Goal: Navigation & Orientation: Find specific page/section

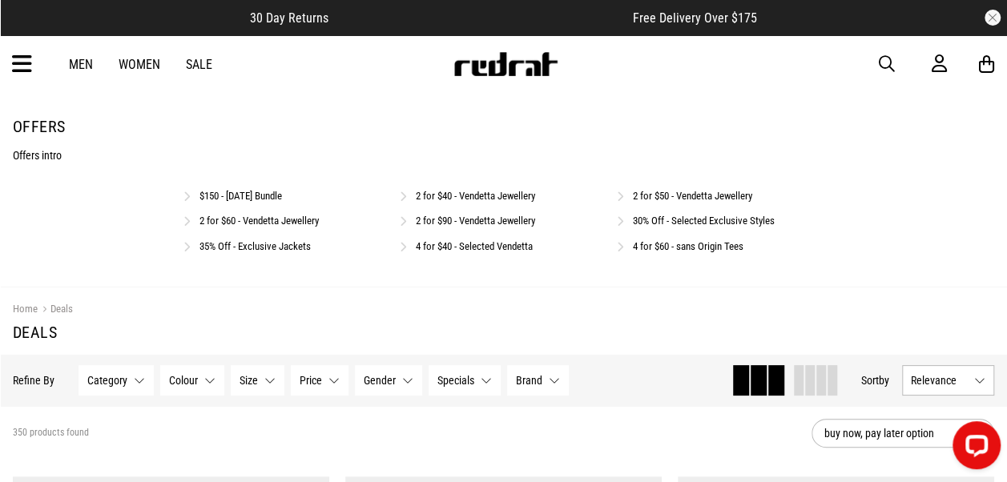
click at [300, 248] on link "35% Off - Exclusive Jackets" at bounding box center [254, 246] width 111 height 12
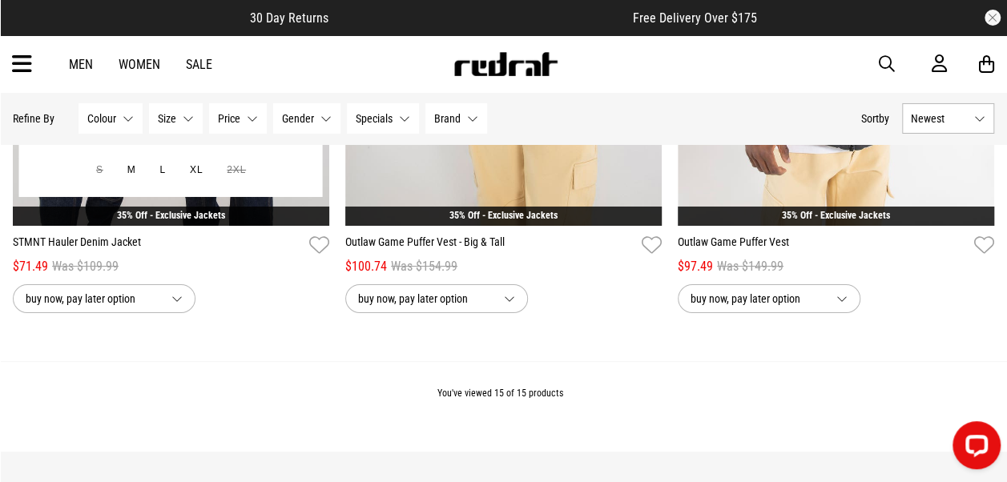
scroll to position [2804, 0]
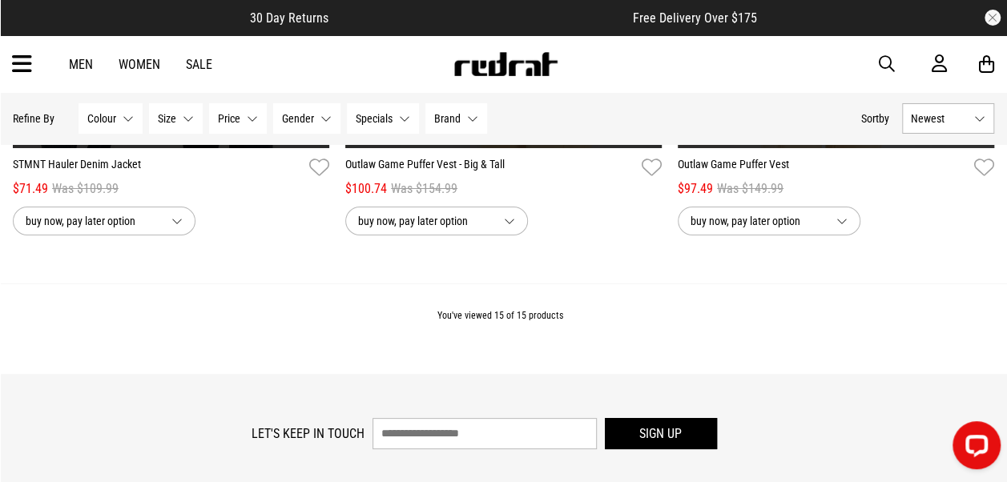
click at [16, 67] on icon at bounding box center [22, 64] width 20 height 26
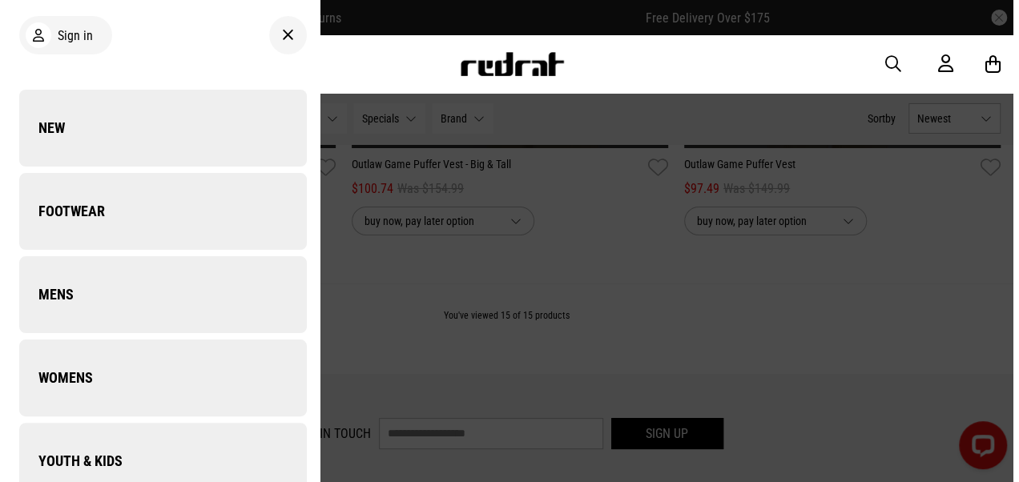
scroll to position [2826, 0]
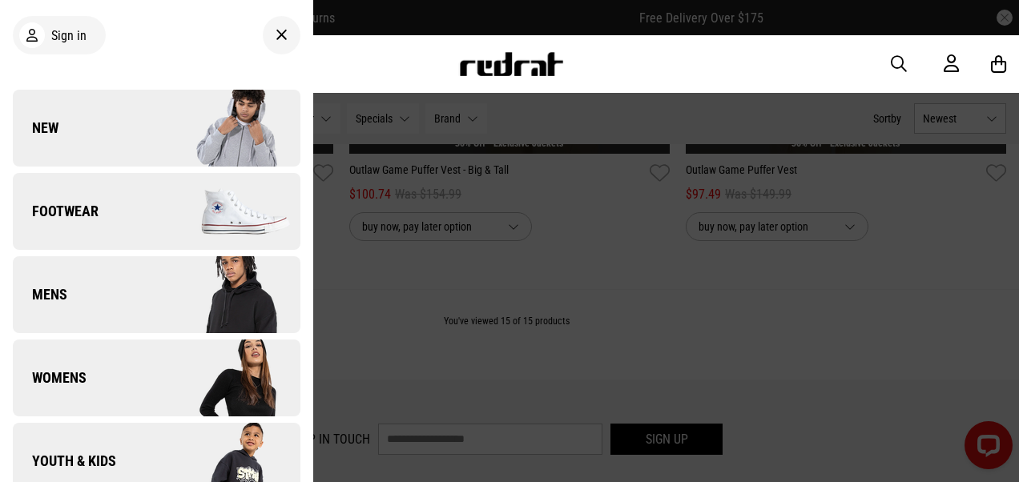
click at [120, 131] on link "New" at bounding box center [157, 128] width 288 height 77
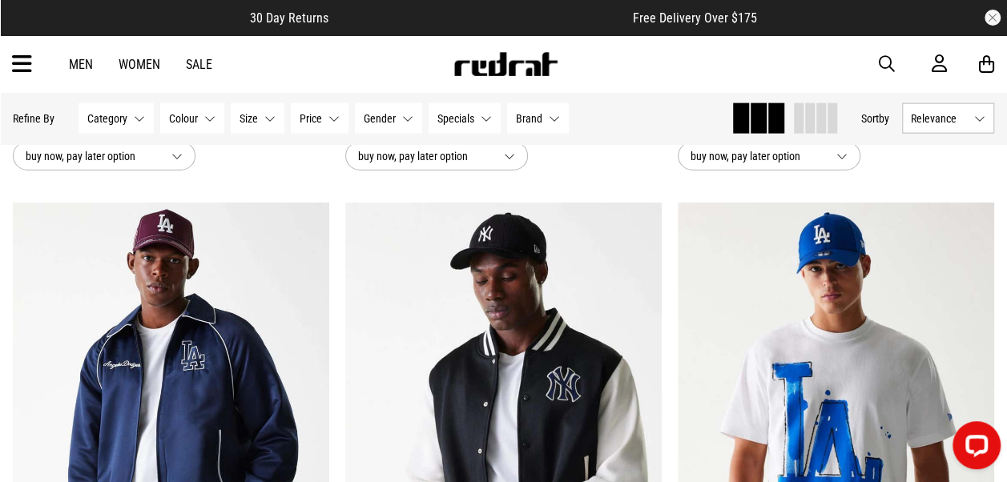
scroll to position [1762, 0]
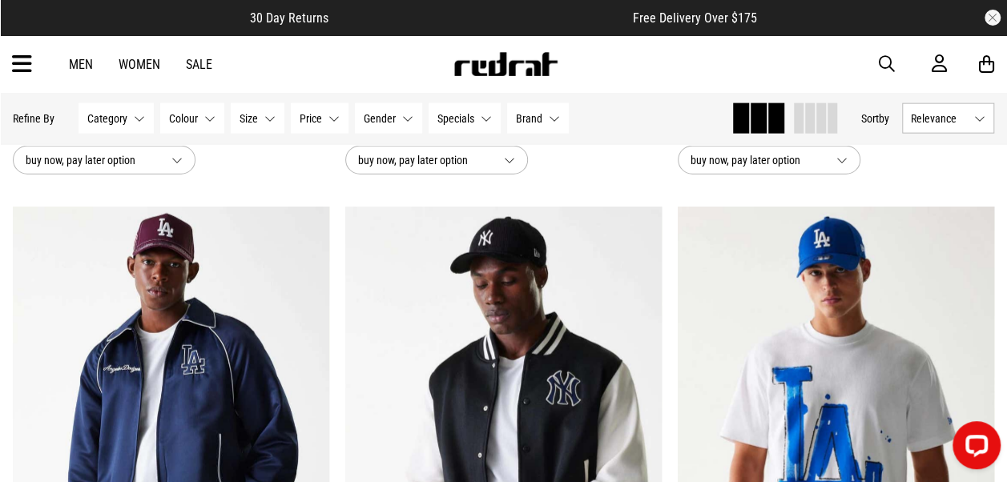
click at [13, 64] on icon at bounding box center [22, 64] width 20 height 26
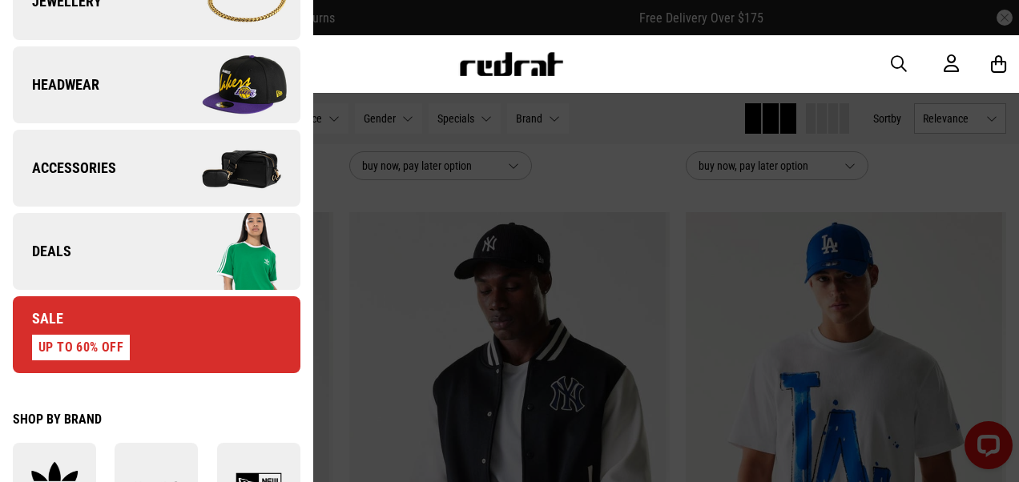
scroll to position [641, 0]
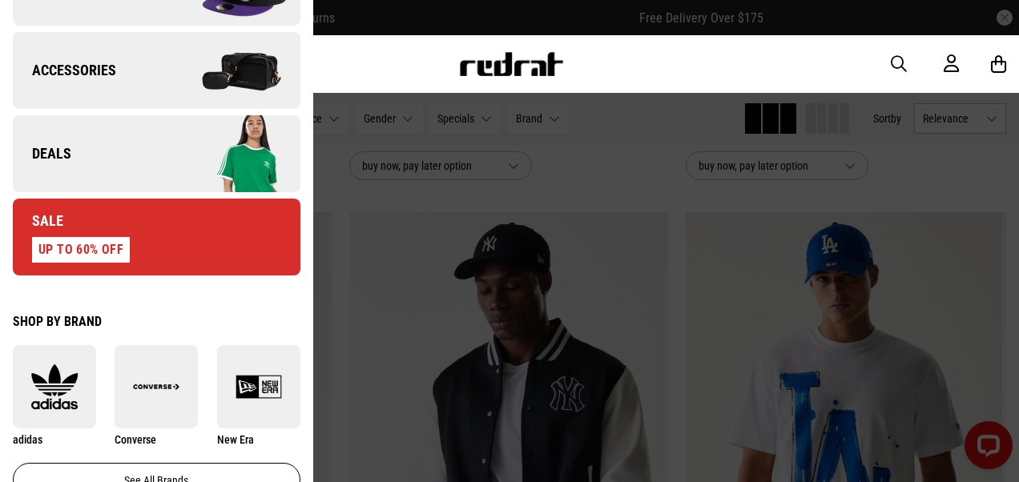
click at [142, 162] on link "Deals" at bounding box center [157, 153] width 288 height 77
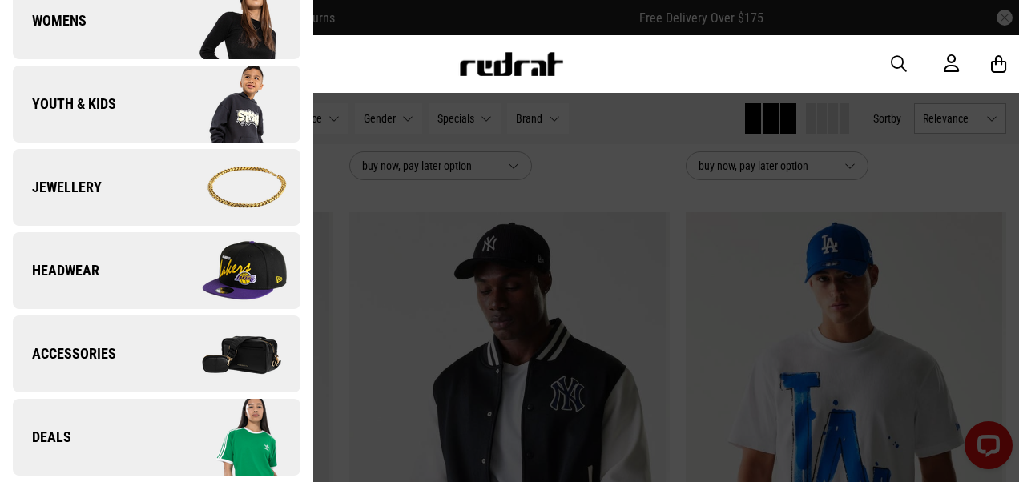
scroll to position [0, 0]
